Goal: Task Accomplishment & Management: Use online tool/utility

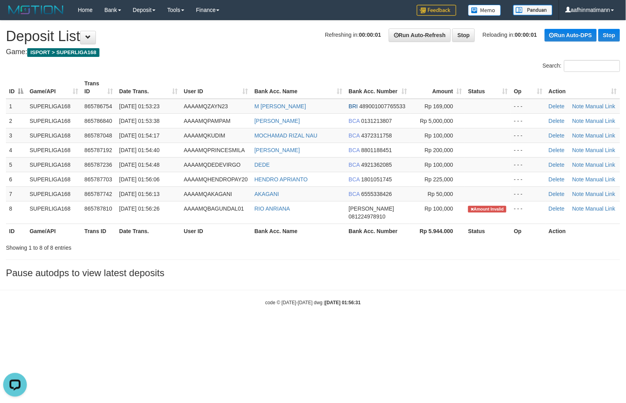
click at [328, 254] on div "**********" at bounding box center [313, 151] width 626 height 261
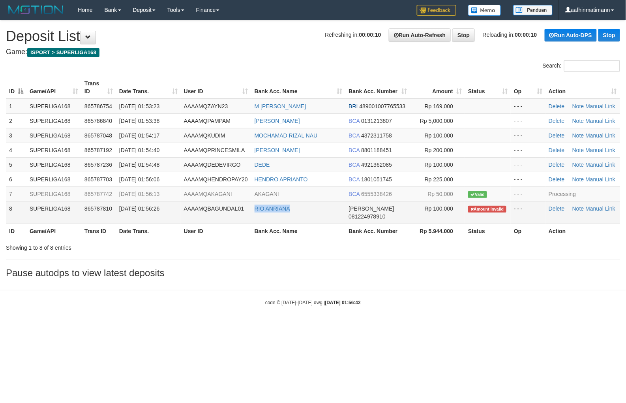
click at [303, 206] on td "RIO ANRIANA" at bounding box center [299, 212] width 94 height 23
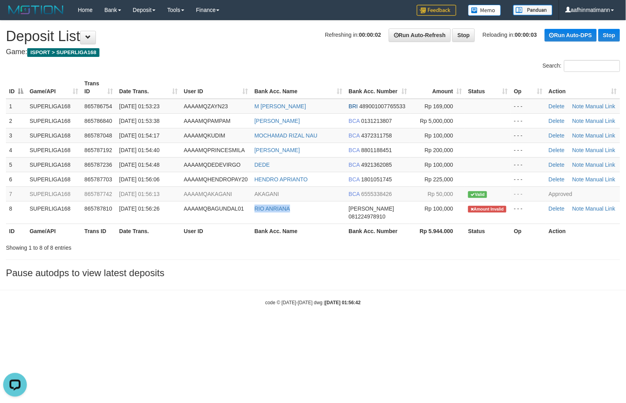
click at [161, 93] on th "Date Trans." at bounding box center [148, 87] width 65 height 23
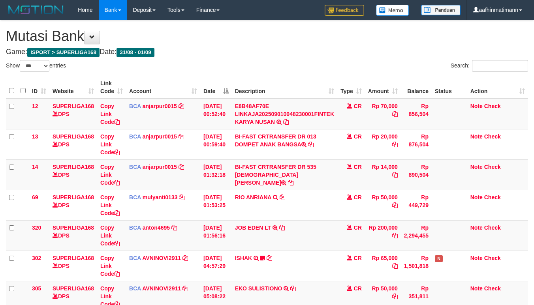
select select "***"
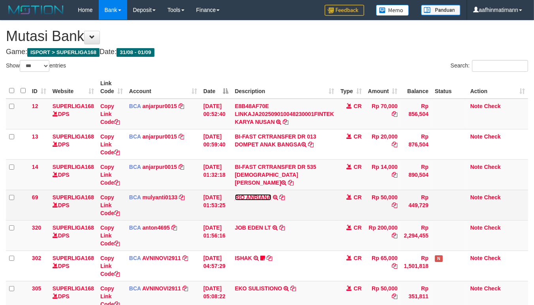
click at [263, 196] on link "RIO ANRIANA" at bounding box center [253, 197] width 36 height 6
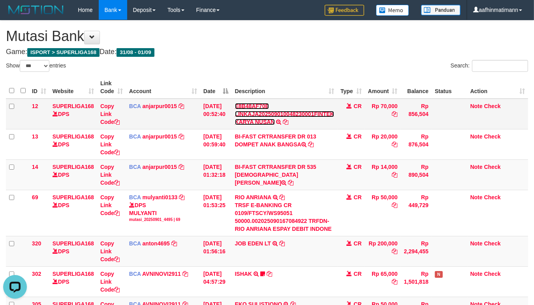
click at [261, 106] on link "E8B48AF70E LINKAJA202509010048230001FINTEK KARYA NUSAN" at bounding box center [284, 114] width 99 height 22
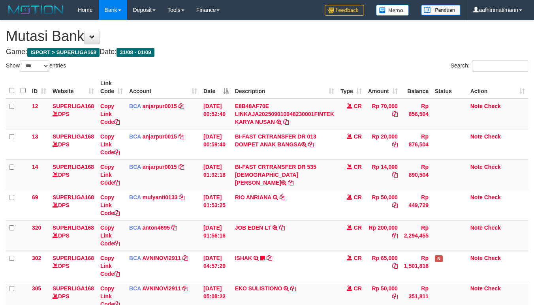
select select "***"
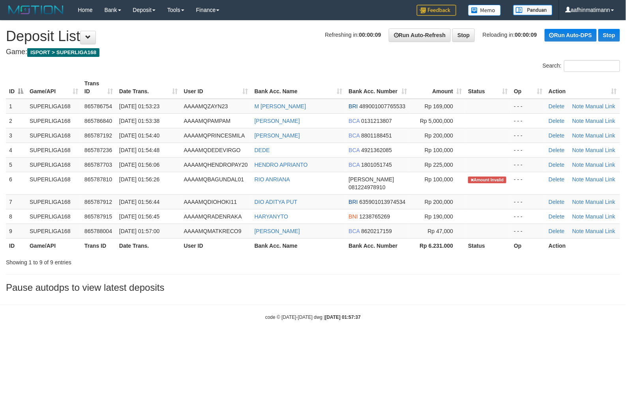
drag, startPoint x: 275, startPoint y: 47, endPoint x: 240, endPoint y: 71, distance: 42.9
click at [275, 47] on div "**********" at bounding box center [313, 159] width 626 height 276
click at [220, 100] on table "ID Game/API Trans ID Date Trans. User ID Bank Acc. Name Bank Acc. Number Amount…" at bounding box center [313, 164] width 614 height 177
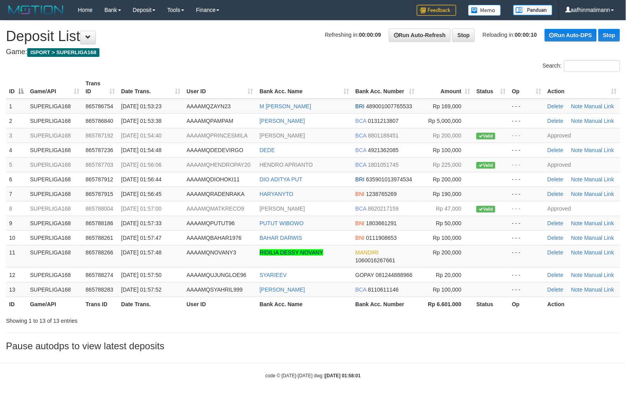
drag, startPoint x: 338, startPoint y: 20, endPoint x: 338, endPoint y: 29, distance: 8.7
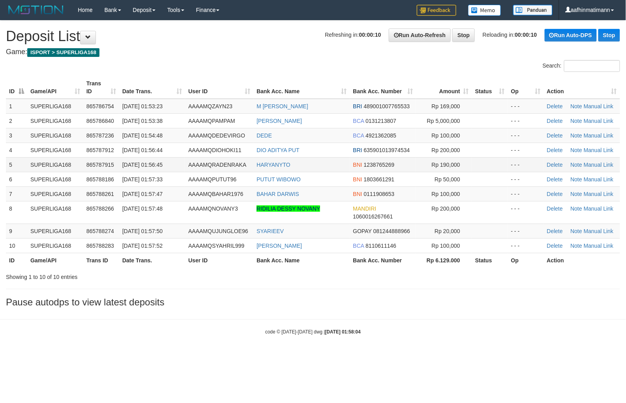
click at [243, 162] on span "AAAAMQRADENRAKA" at bounding box center [217, 165] width 58 height 6
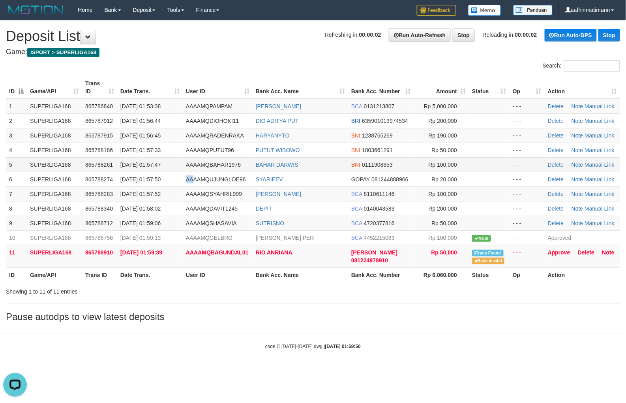
drag, startPoint x: 192, startPoint y: 183, endPoint x: 156, endPoint y: 167, distance: 39.4
click at [171, 174] on tr "6 SUPERLIGA168 865788274 01/09/2025 01:57:50 AAAAMQUJUNGLOE96 SYARIEEV GOPAY 08…" at bounding box center [313, 179] width 614 height 15
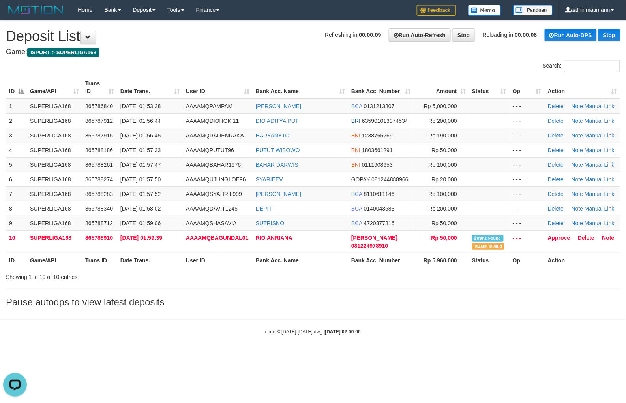
click at [246, 66] on div "Search:" at bounding box center [313, 67] width 626 height 14
click at [246, 64] on div "Search:" at bounding box center [313, 67] width 626 height 14
click at [220, 74] on div "ID Game/API Trans ID Date Trans. User ID Bank Acc. Name Bank Acc. Number Amount…" at bounding box center [313, 172] width 626 height 196
drag, startPoint x: 164, startPoint y: 62, endPoint x: 159, endPoint y: 64, distance: 6.0
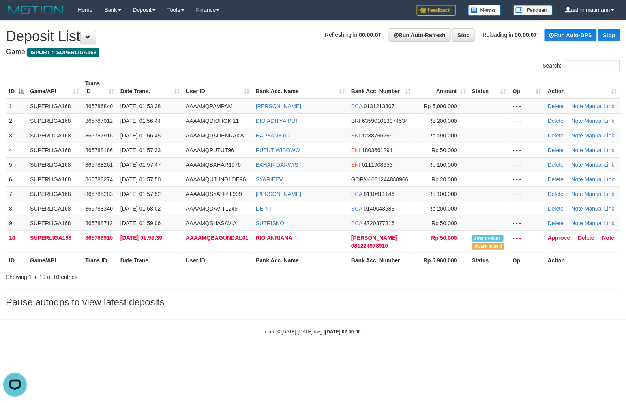
click at [159, 64] on div "Search:" at bounding box center [313, 67] width 626 height 14
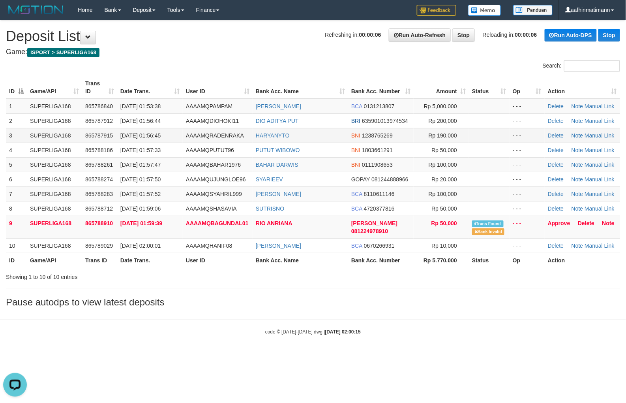
click at [153, 141] on td "[DATE] 01:56:45" at bounding box center [150, 135] width 66 height 15
click at [364, 109] on td "BCA 0131213807" at bounding box center [381, 106] width 66 height 15
click at [560, 222] on link "Approve" at bounding box center [559, 223] width 23 height 6
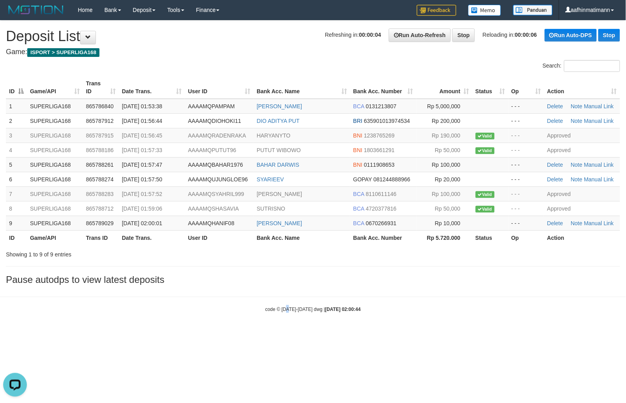
click at [286, 318] on body "Toggle navigation Home Bank Account List Load By Website Group [ISPORT] SUPERLI…" at bounding box center [313, 166] width 626 height 332
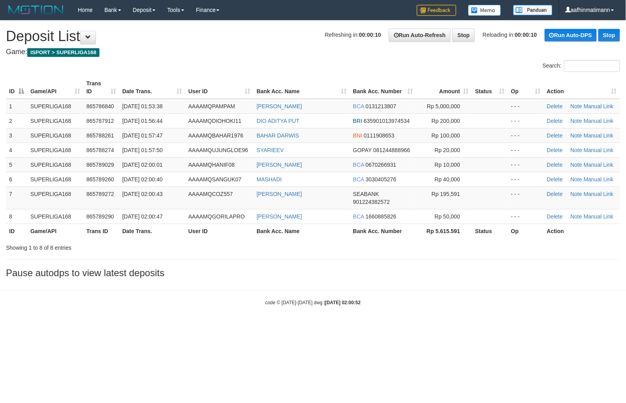
click at [225, 44] on div "**********" at bounding box center [313, 151] width 626 height 261
click at [227, 44] on div "**********" at bounding box center [313, 151] width 626 height 261
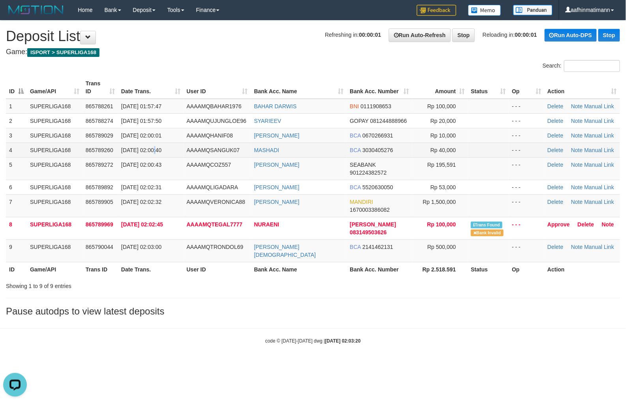
click at [148, 143] on td "[DATE] 02:00:40" at bounding box center [151, 150] width 66 height 15
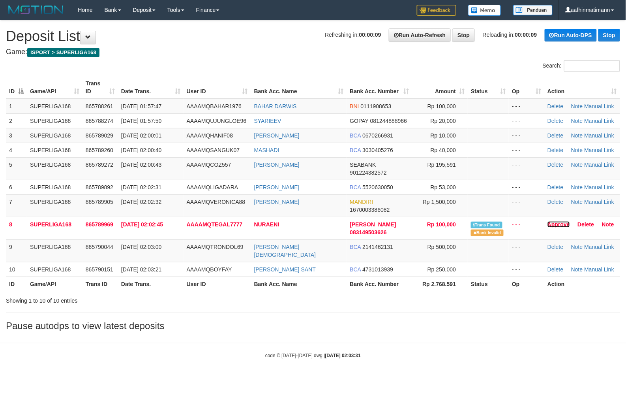
click at [556, 224] on link "Approve" at bounding box center [559, 224] width 23 height 6
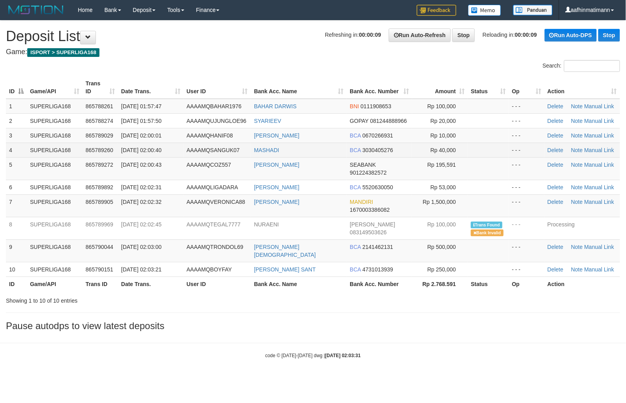
click at [144, 148] on span "[DATE] 02:00:40" at bounding box center [141, 150] width 40 height 6
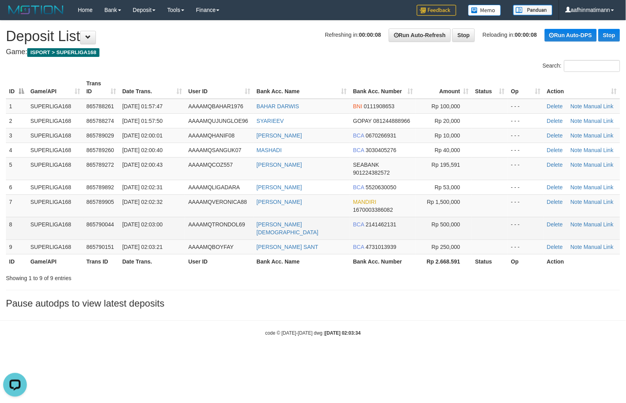
click at [98, 221] on span "865790044" at bounding box center [100, 224] width 28 height 6
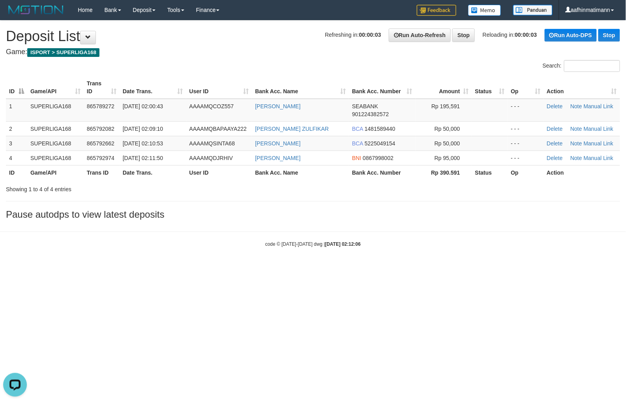
click at [153, 234] on body "Toggle navigation Home Bank Account List Load By Website Group [ISPORT] SUPERLI…" at bounding box center [313, 133] width 626 height 267
click at [132, 267] on html "Toggle navigation Home Bank Account List Load By Website Group [ISPORT] SUPERLI…" at bounding box center [313, 133] width 626 height 267
click at [115, 186] on div "Showing 1 to 4 of 4 entries" at bounding box center [130, 187] width 249 height 11
click at [83, 187] on div "Showing 1 to 4 of 4 entries" at bounding box center [130, 187] width 249 height 11
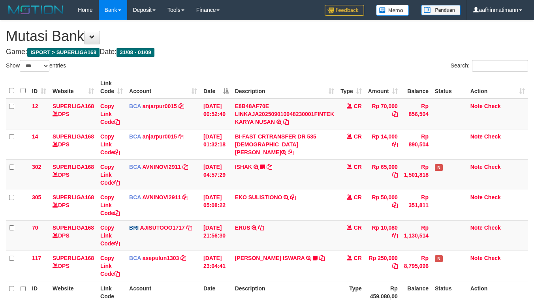
select select "***"
click at [280, 109] on td "E8B48AF70E LINKAJA202509010048230001FINTEK KARYA NUSAN TRSF E-BANKING CR 0109/F…" at bounding box center [284, 114] width 105 height 31
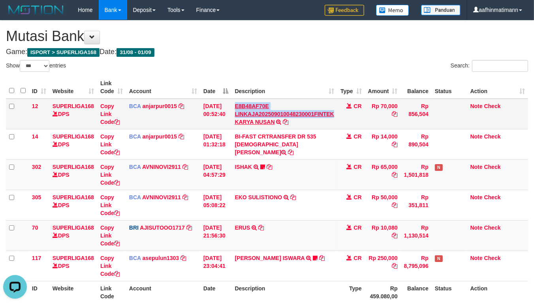
click at [278, 112] on td "E8B48AF70E LINKAJA202509010048230001FINTEK KARYA NUSAN TRSF E-BANKING CR 0109/F…" at bounding box center [284, 114] width 105 height 31
click at [278, 112] on link "E8B48AF70E LINKAJA202509010048230001FINTEK KARYA NUSAN" at bounding box center [284, 114] width 99 height 22
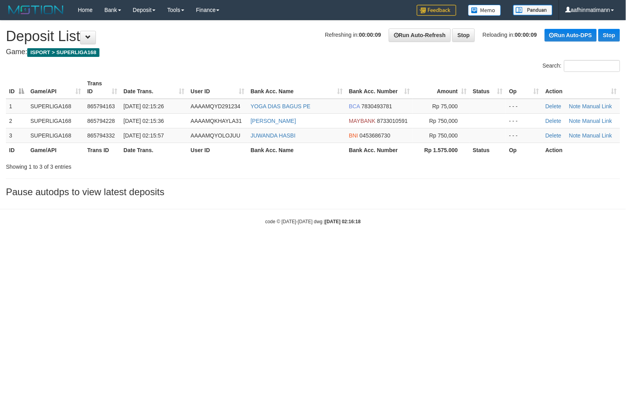
click at [396, 245] on html "Toggle navigation Home Bank Account List Load By Website Group [ISPORT] SUPERLI…" at bounding box center [313, 122] width 626 height 245
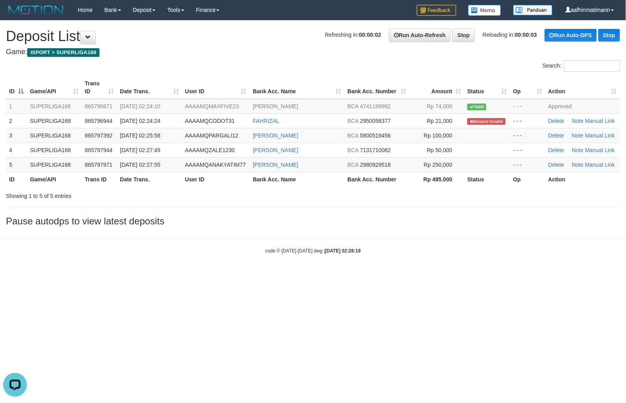
click at [249, 49] on h4 "Game: ISPORT > SUPERLIGA168" at bounding box center [313, 52] width 614 height 8
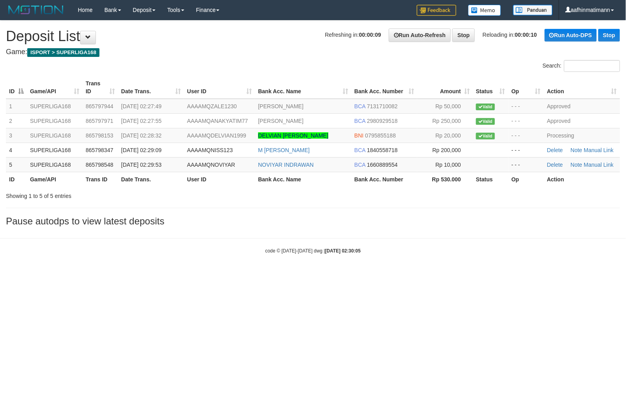
click at [251, 64] on div "Search:" at bounding box center [313, 67] width 626 height 14
drag, startPoint x: 251, startPoint y: 64, endPoint x: 251, endPoint y: 68, distance: 4.0
click at [251, 68] on div "Search:" at bounding box center [313, 67] width 626 height 14
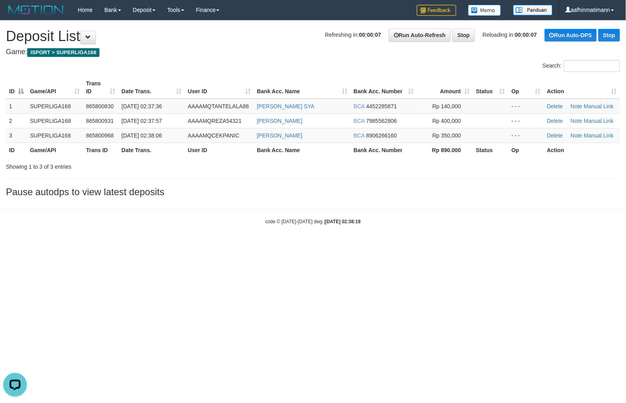
drag, startPoint x: 325, startPoint y: 280, endPoint x: 258, endPoint y: 299, distance: 70.2
click at [325, 245] on html "Toggle navigation Home Bank Account List Load By Website Group [ISPORT] SUPERLI…" at bounding box center [313, 122] width 626 height 245
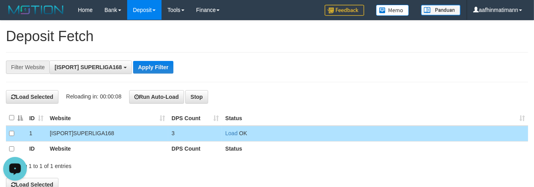
scroll to position [7, 0]
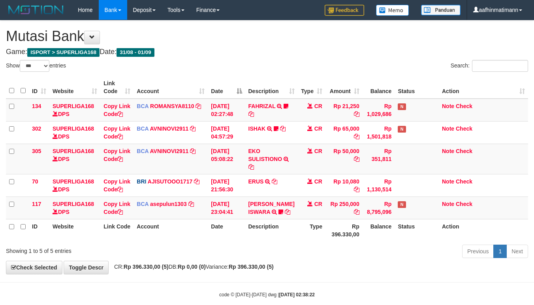
select select "***"
click at [313, 73] on div "Search:" at bounding box center [400, 67] width 255 height 14
drag, startPoint x: 313, startPoint y: 73, endPoint x: 356, endPoint y: 70, distance: 43.5
click at [312, 73] on div "Search:" at bounding box center [400, 67] width 255 height 14
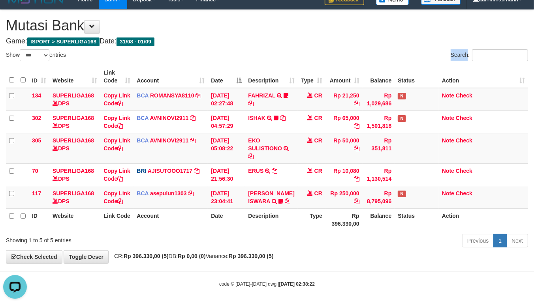
scroll to position [13, 0]
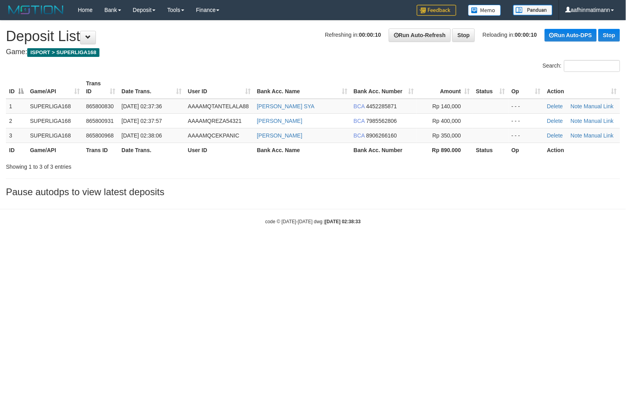
click at [310, 245] on html "Toggle navigation Home Bank Account List Load By Website Group [ISPORT] SUPERLI…" at bounding box center [313, 122] width 626 height 245
drag, startPoint x: 310, startPoint y: 274, endPoint x: 30, endPoint y: 188, distance: 293.1
click at [309, 245] on html "Toggle navigation Home Bank Account List Load By Website Group [ISPORT] SUPERLI…" at bounding box center [313, 122] width 626 height 245
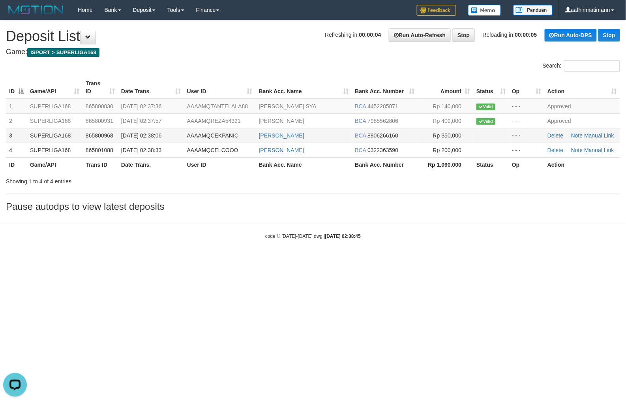
click at [259, 140] on td "[PERSON_NAME]" at bounding box center [304, 135] width 96 height 15
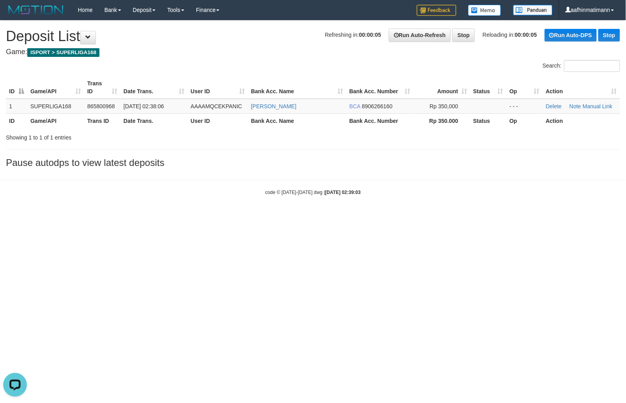
click at [285, 216] on html "Toggle navigation Home Bank Account List Load By Website Group [ISPORT] SUPERLI…" at bounding box center [313, 108] width 626 height 216
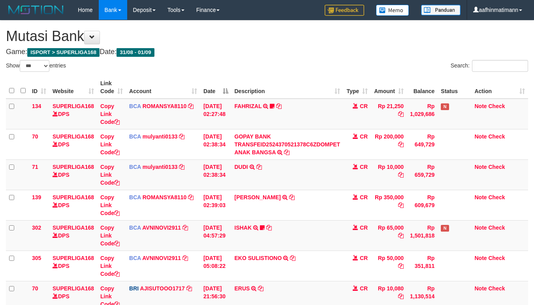
select select "***"
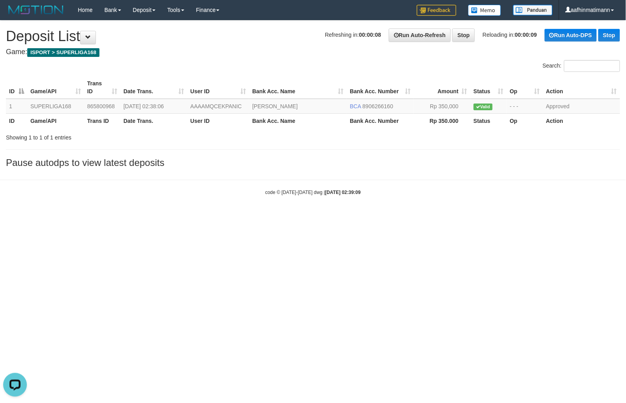
click at [286, 216] on html "Toggle navigation Home Bank Account List Load By Website Group [ISPORT] SUPERLI…" at bounding box center [313, 108] width 626 height 216
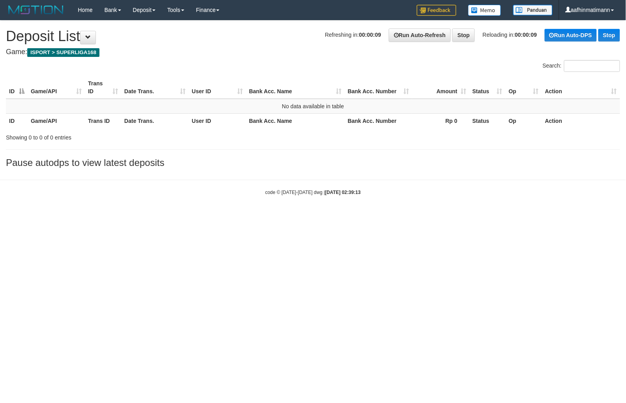
click at [122, 216] on html "Toggle navigation Home Bank Account List Load By Website Group [ISPORT] SUPERLI…" at bounding box center [313, 108] width 626 height 216
click at [180, 216] on html "Toggle navigation Home Bank Account List Load By Website Group [ISPORT] SUPERLI…" at bounding box center [313, 108] width 626 height 216
